Goal: Check status

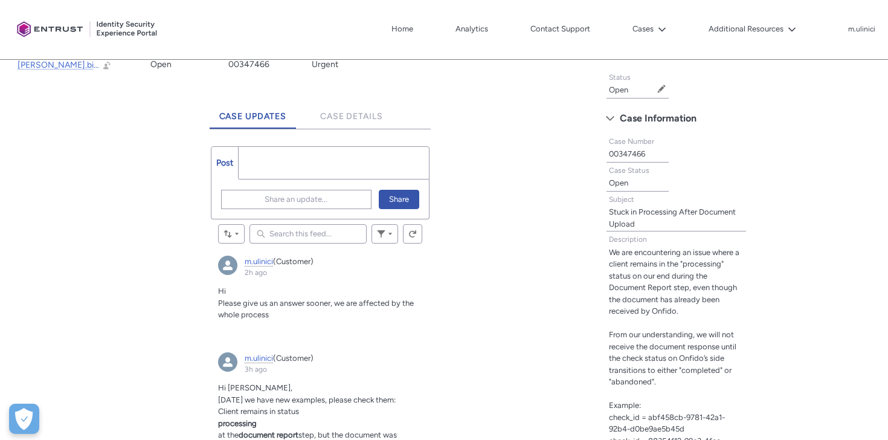
scroll to position [280, 0]
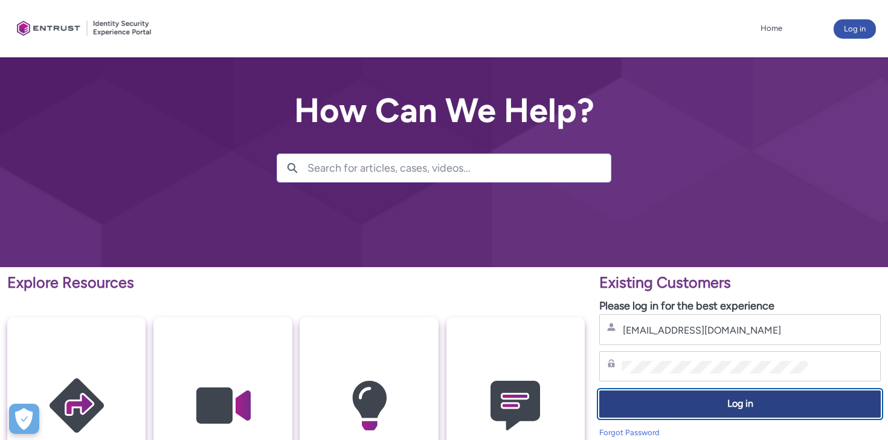
click at [730, 408] on span "Log in" at bounding box center [740, 404] width 266 height 14
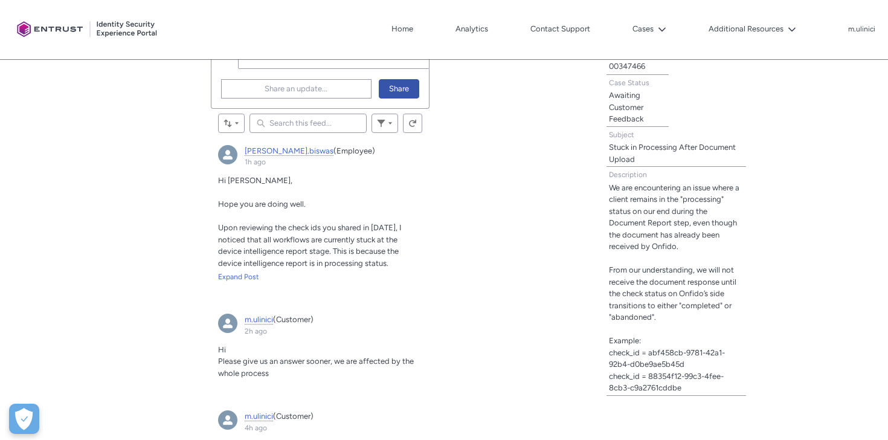
scroll to position [385, 0]
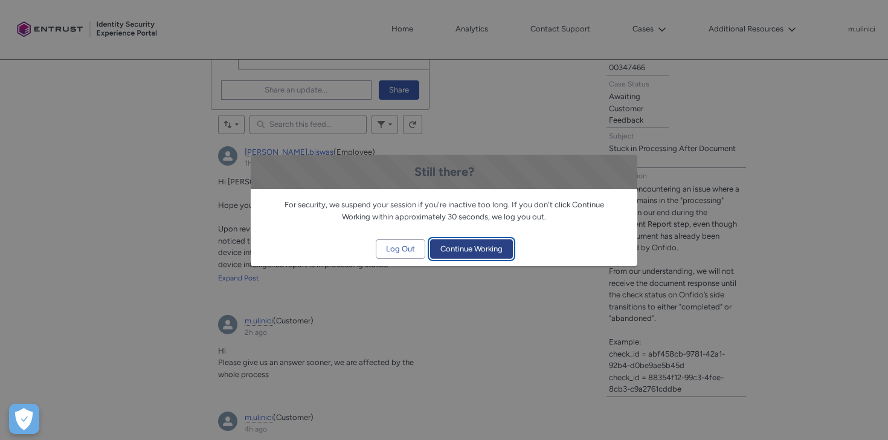
click at [495, 251] on span "Continue Working" at bounding box center [471, 249] width 62 height 18
